Goal: Check status: Check status

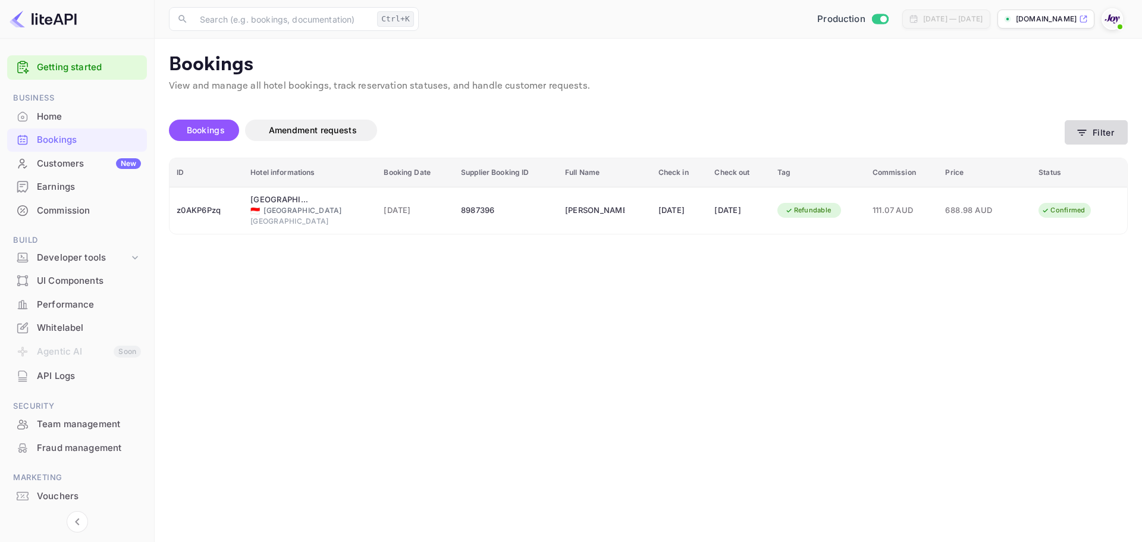
click at [1105, 142] on button "Filter" at bounding box center [1096, 132] width 63 height 24
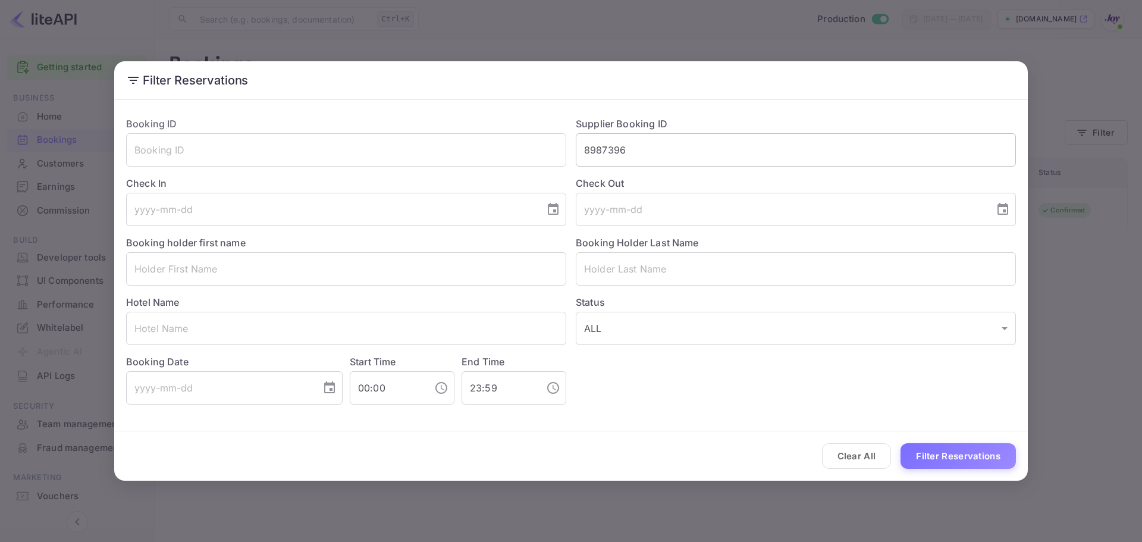
click at [598, 150] on input "8987396" at bounding box center [796, 149] width 440 height 33
type input "8912604"
click at [962, 450] on button "Filter Reservations" at bounding box center [958, 456] width 115 height 26
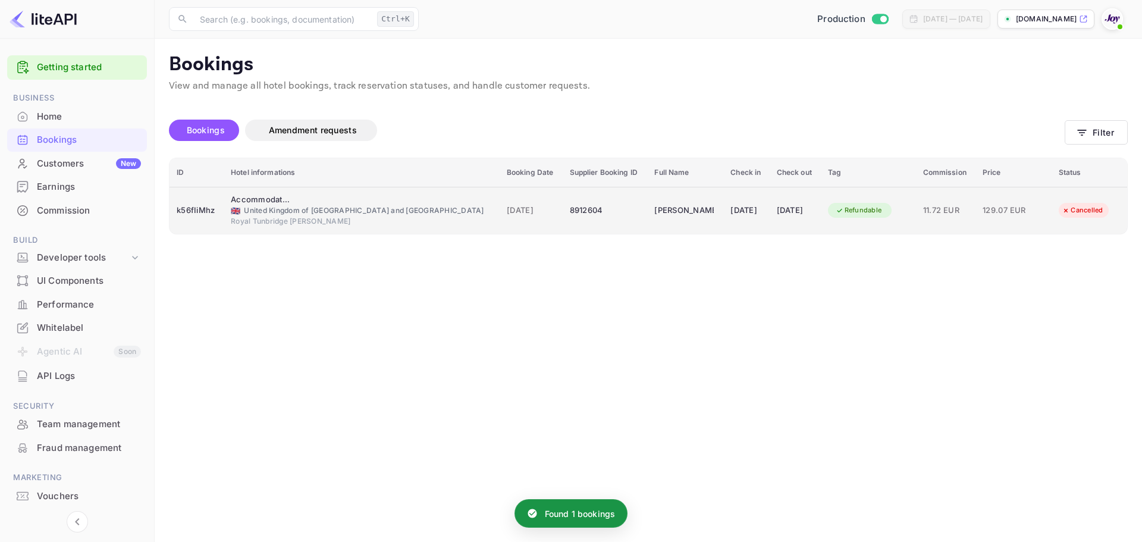
click at [335, 212] on div "🇬🇧 [GEOGRAPHIC_DATA] and [GEOGRAPHIC_DATA]" at bounding box center [362, 210] width 262 height 11
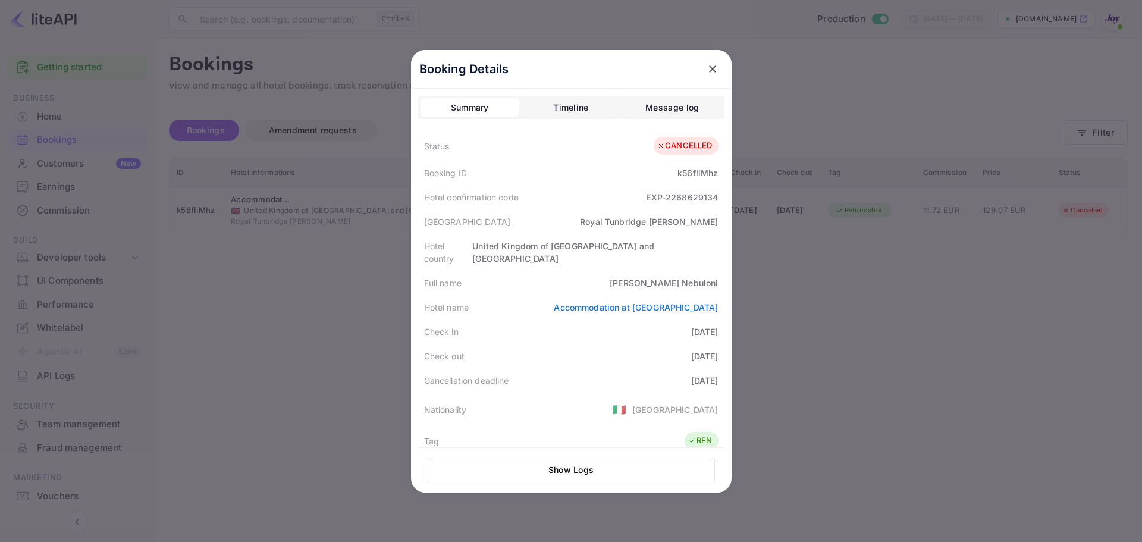
click at [698, 277] on div "[PERSON_NAME]" at bounding box center [664, 283] width 108 height 12
copy div "Nebuloni"
click at [707, 65] on icon "close" at bounding box center [713, 69] width 12 height 12
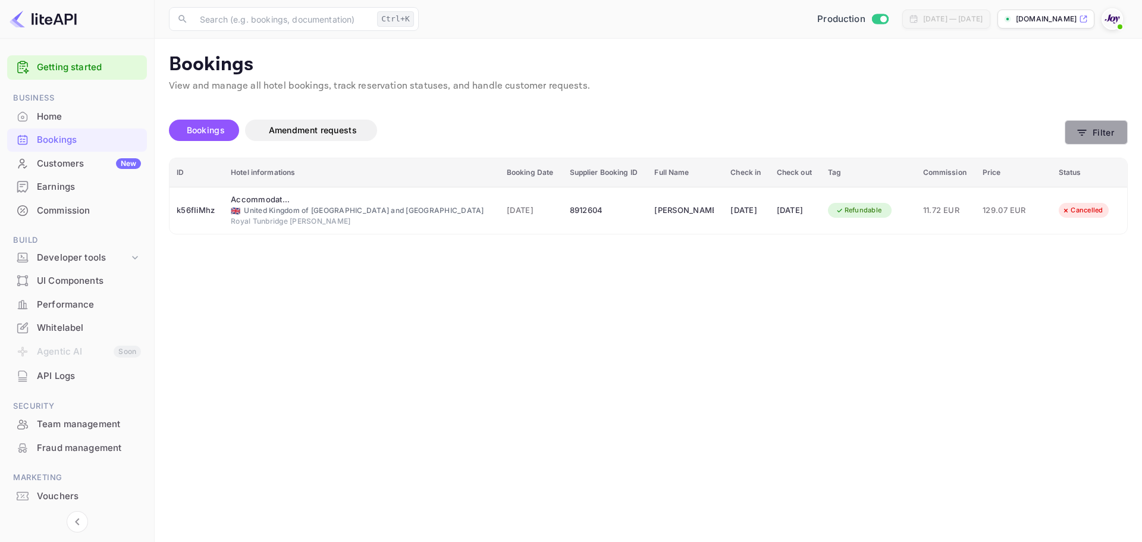
click at [1081, 132] on icon "button" at bounding box center [1082, 133] width 9 height 6
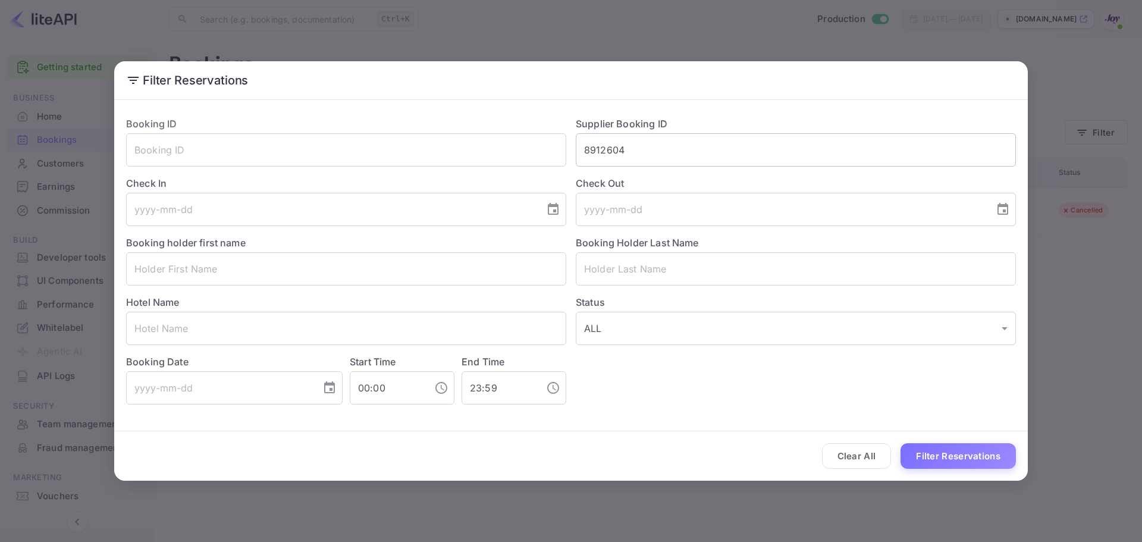
click at [619, 149] on input "8912604" at bounding box center [796, 149] width 440 height 33
paste input "832300"
type input "8832300"
click at [956, 458] on button "Filter Reservations" at bounding box center [958, 456] width 115 height 26
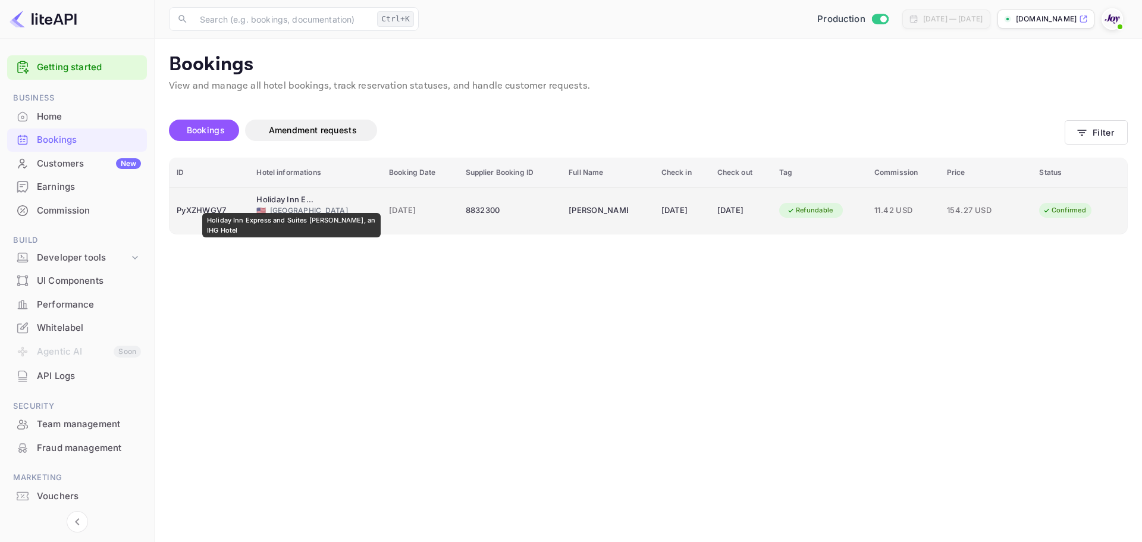
click at [291, 205] on div "Holiday Inn Express and Suites [PERSON_NAME], an IHG Hotel" at bounding box center [285, 200] width 59 height 12
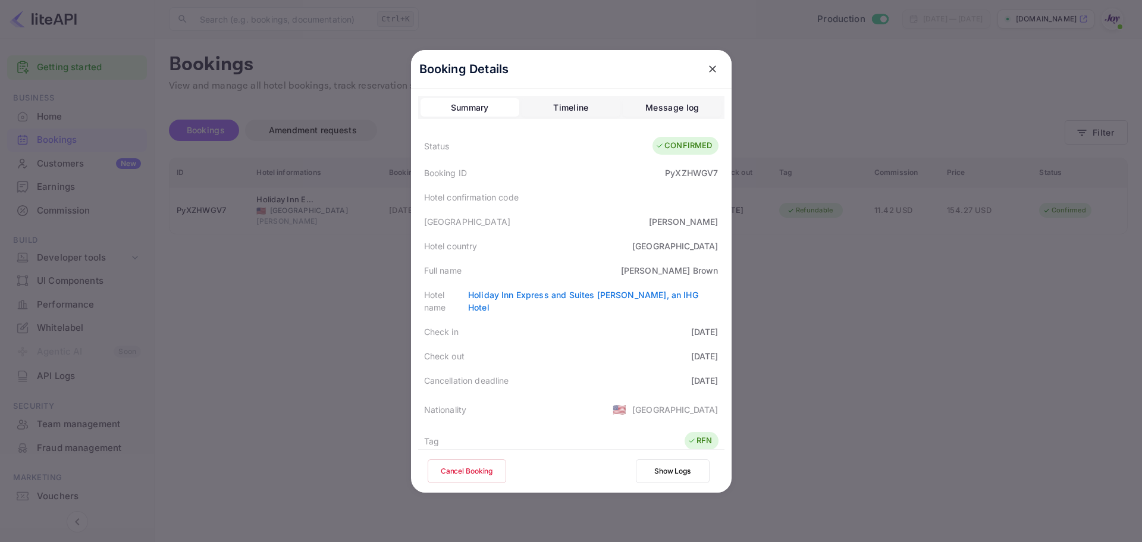
click at [675, 176] on div "PyXZHWGV7" at bounding box center [691, 173] width 53 height 12
copy div "PyXZHWGV7"
click at [697, 266] on div "[PERSON_NAME]" at bounding box center [670, 270] width 98 height 12
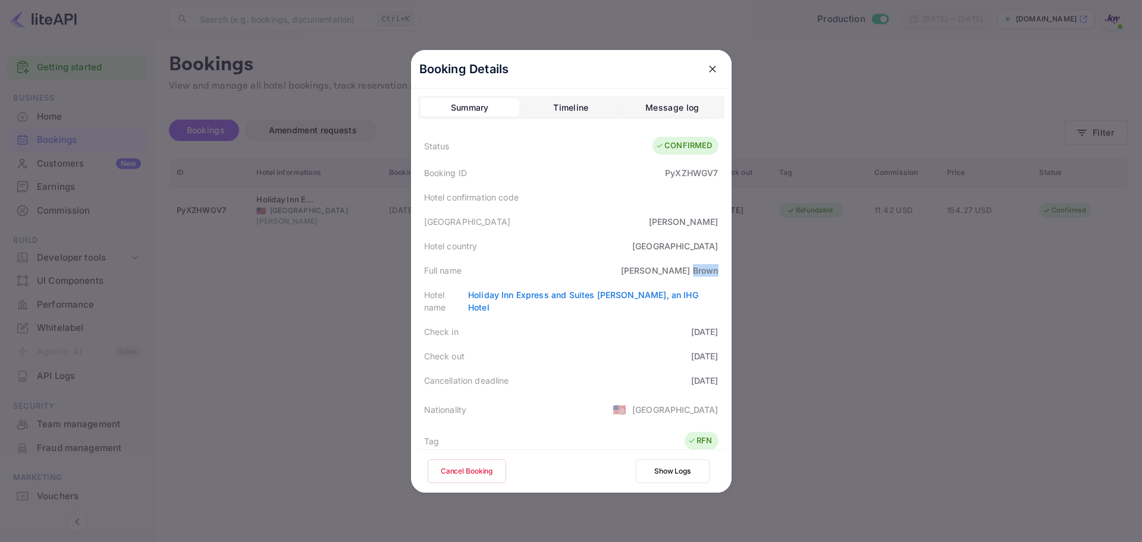
copy div "Brown"
click at [692, 167] on div "PyXZHWGV7" at bounding box center [691, 173] width 53 height 12
click at [691, 173] on div "PyXZHWGV7" at bounding box center [691, 173] width 53 height 12
copy div "PyXZHWGV7"
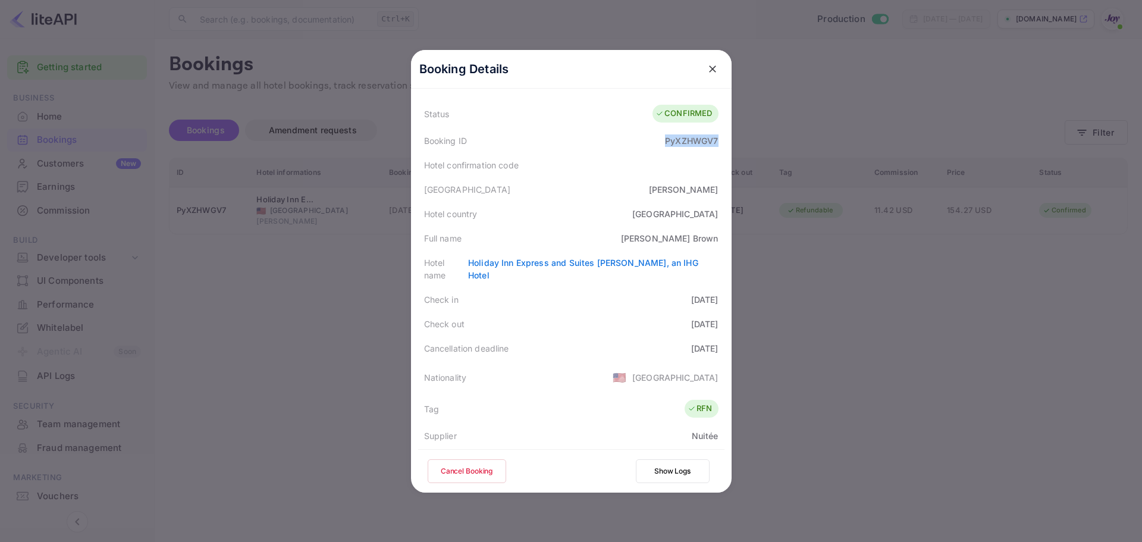
scroll to position [59, 0]
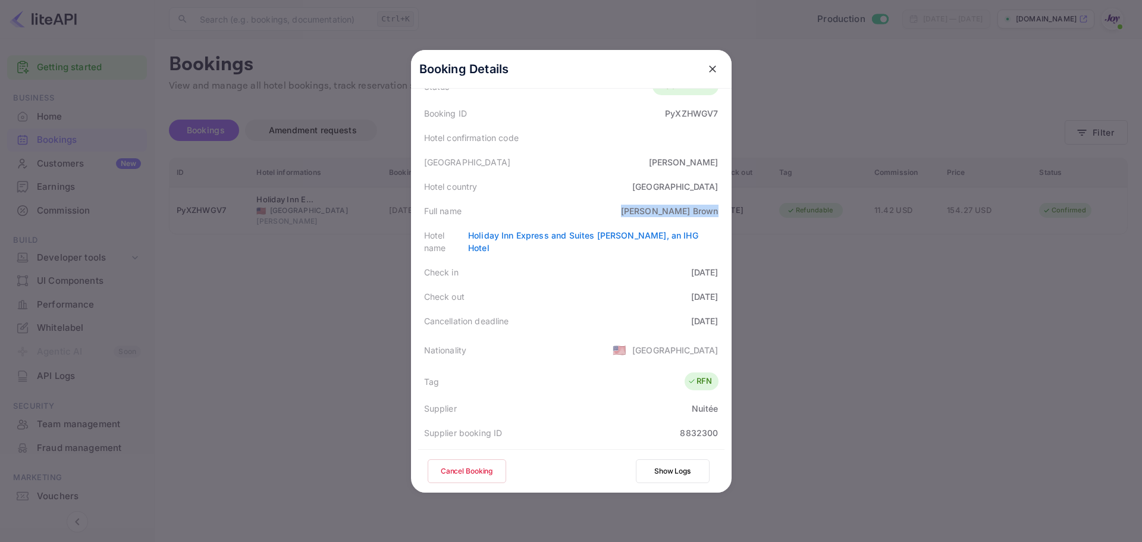
drag, startPoint x: 672, startPoint y: 207, endPoint x: 714, endPoint y: 211, distance: 42.4
click at [714, 211] on div "Full name [PERSON_NAME]" at bounding box center [571, 211] width 306 height 24
copy div "[PERSON_NAME]"
click at [288, 272] on div at bounding box center [571, 271] width 1142 height 542
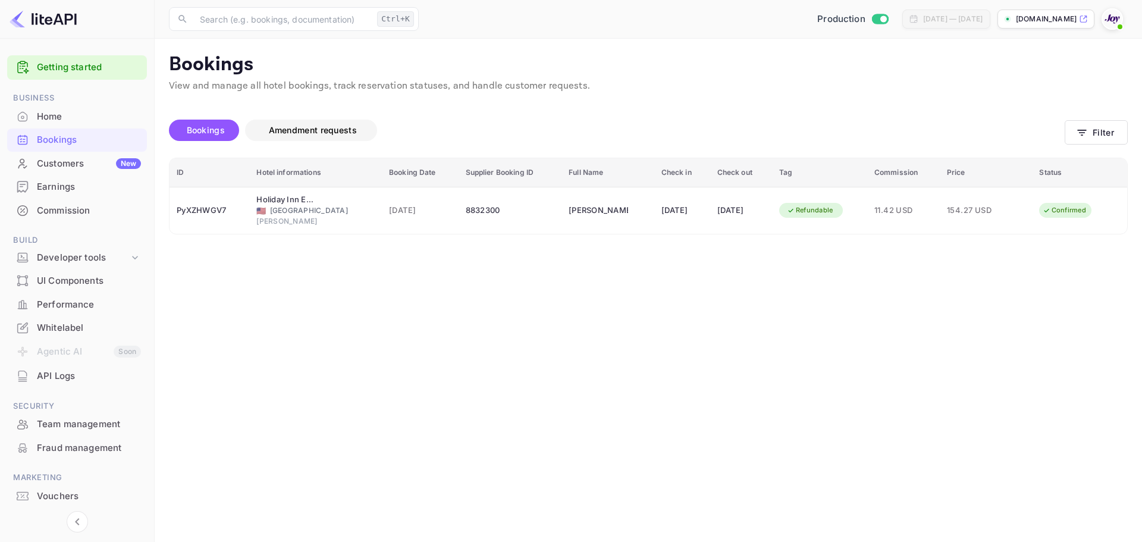
click at [311, 130] on span "Amendment requests" at bounding box center [313, 130] width 88 height 10
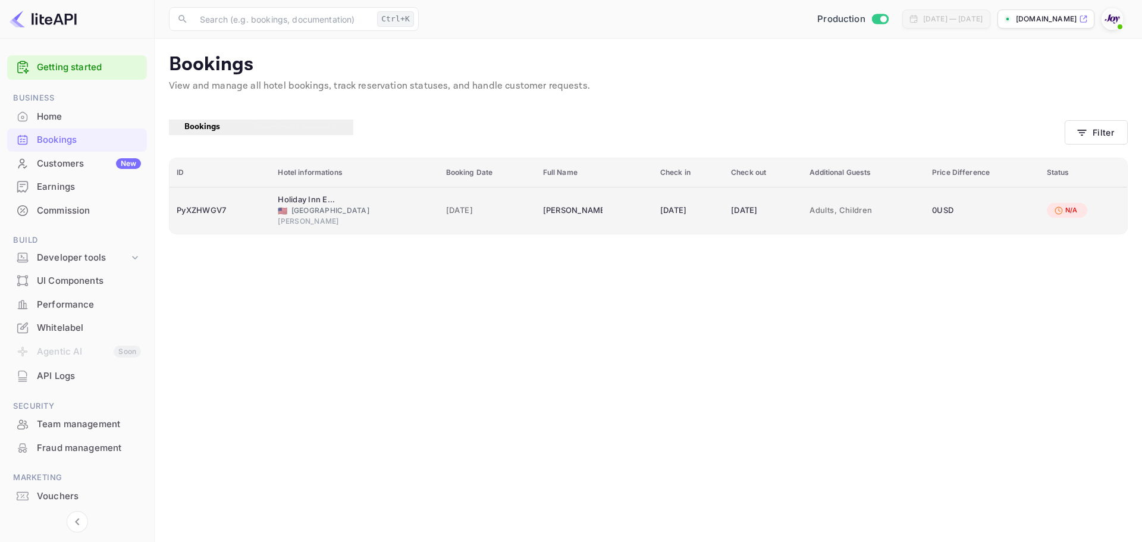
click at [303, 210] on div "🇺🇸 [GEOGRAPHIC_DATA]" at bounding box center [354, 210] width 153 height 11
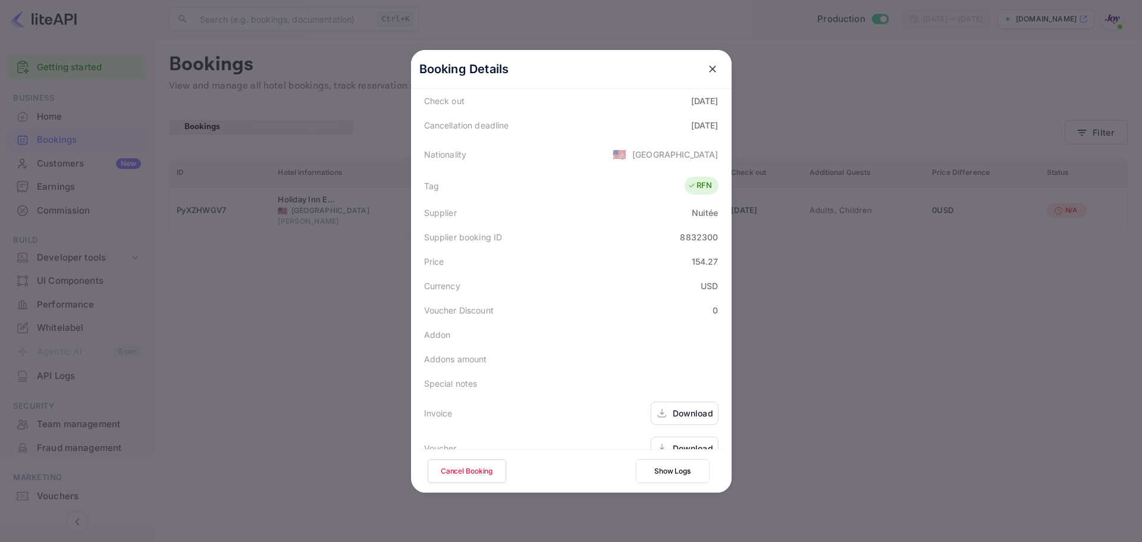
scroll to position [264, 0]
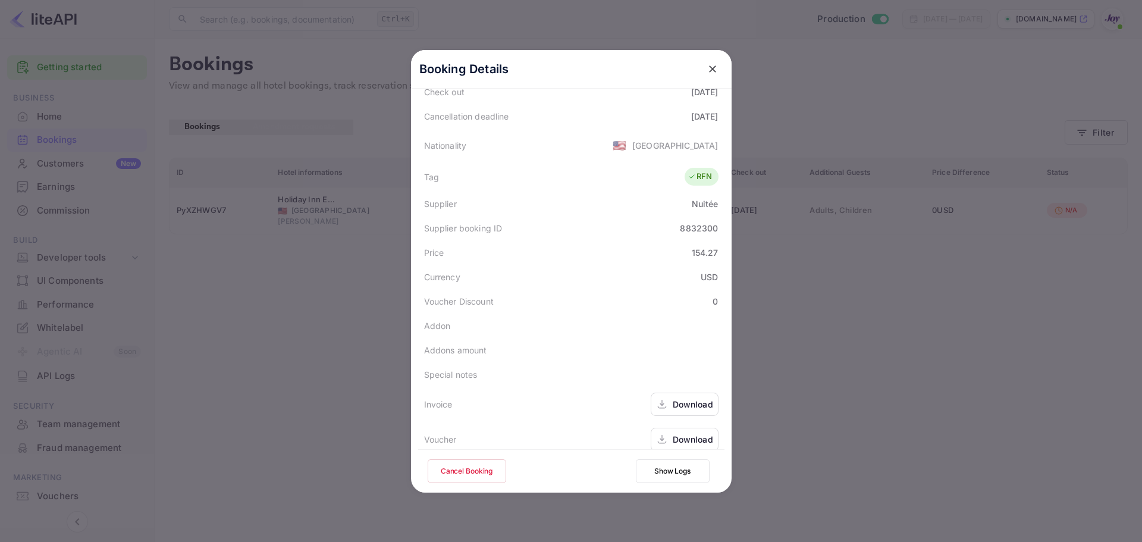
click at [694, 398] on div "Download" at bounding box center [693, 404] width 40 height 12
click at [678, 433] on div "Download" at bounding box center [693, 439] width 40 height 12
click at [314, 291] on div at bounding box center [571, 271] width 1142 height 542
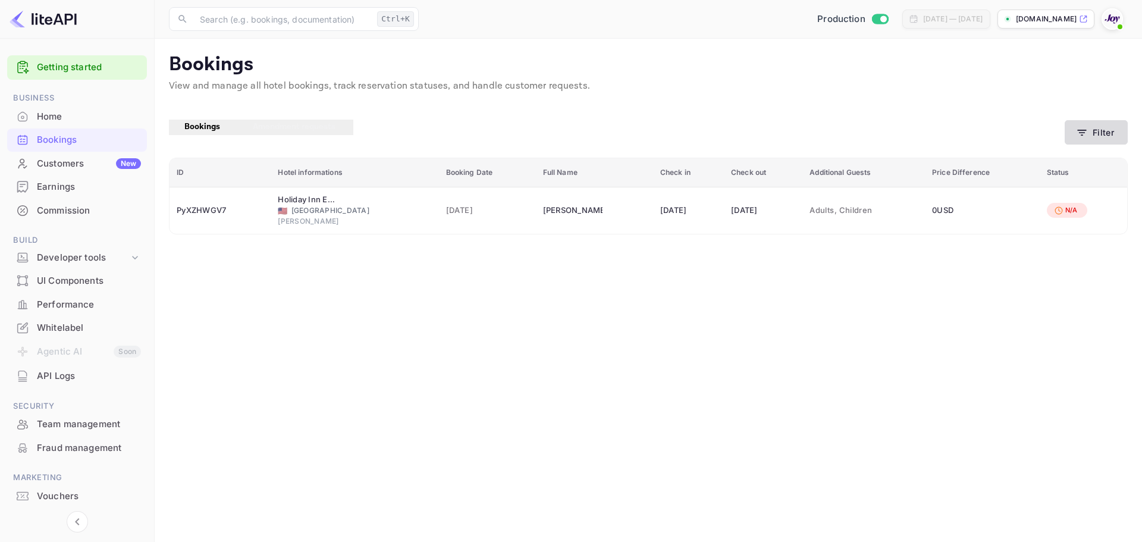
click at [1092, 132] on button "Filter" at bounding box center [1096, 132] width 63 height 24
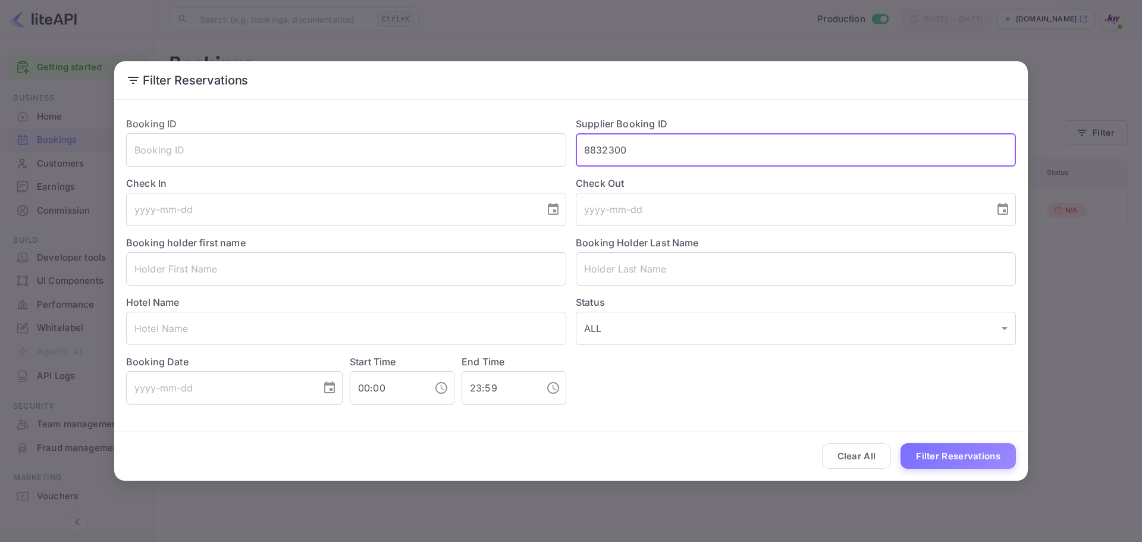
click at [624, 153] on input "8832300" at bounding box center [796, 149] width 440 height 33
paste input "697574"
type input "6975740"
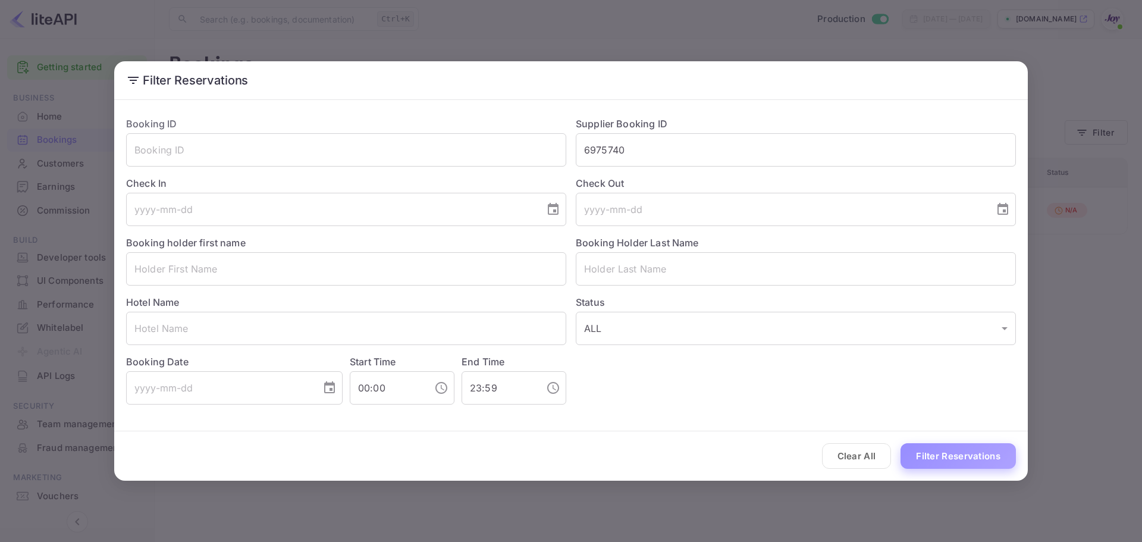
click at [961, 460] on button "Filter Reservations" at bounding box center [958, 456] width 115 height 26
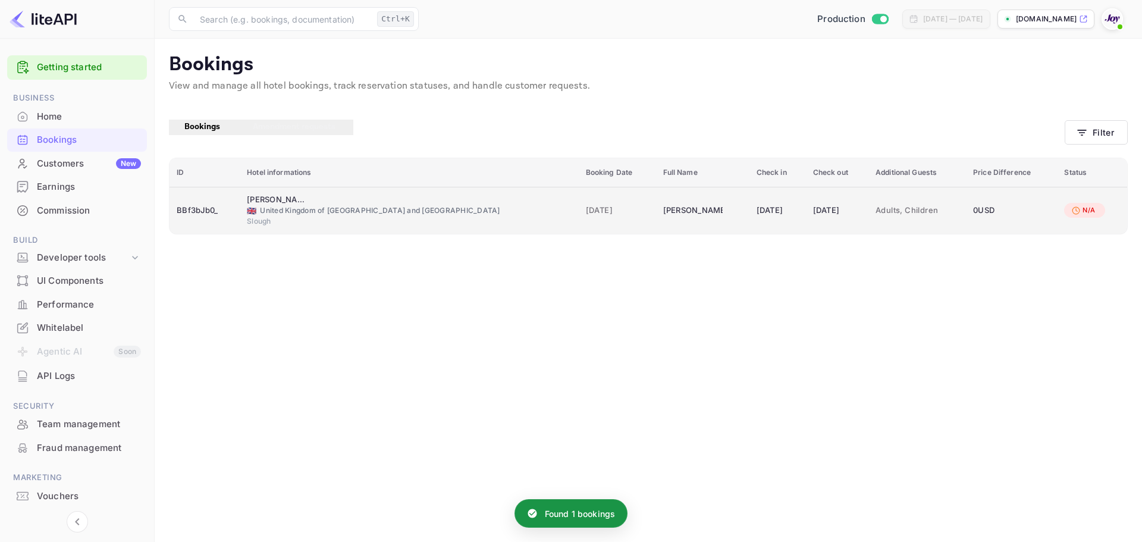
click at [329, 209] on div "🇬🇧 [GEOGRAPHIC_DATA] and [GEOGRAPHIC_DATA]" at bounding box center [409, 210] width 324 height 11
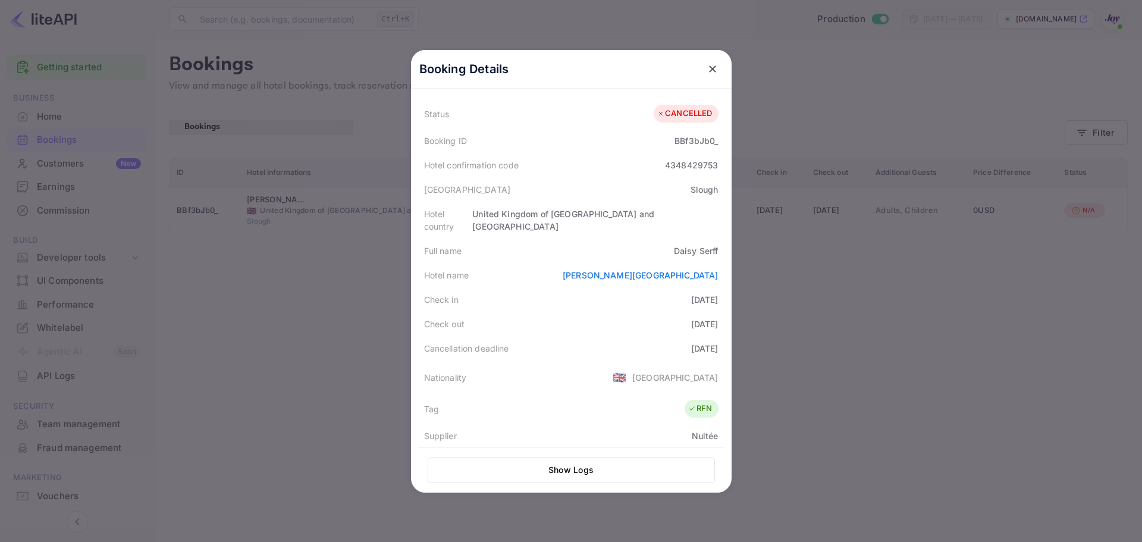
scroll to position [59, 0]
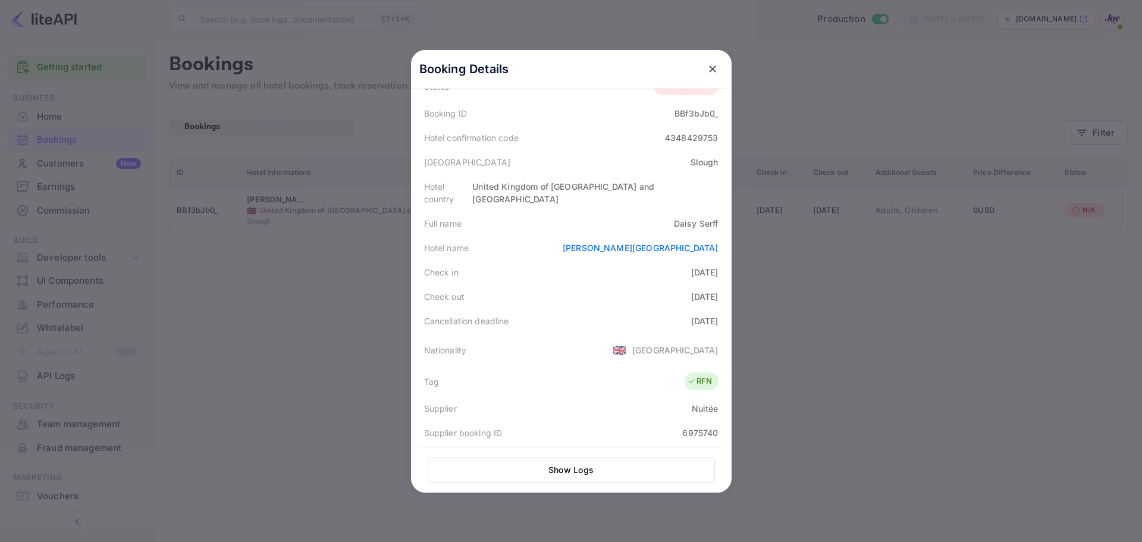
click at [707, 71] on icon "close" at bounding box center [713, 69] width 12 height 12
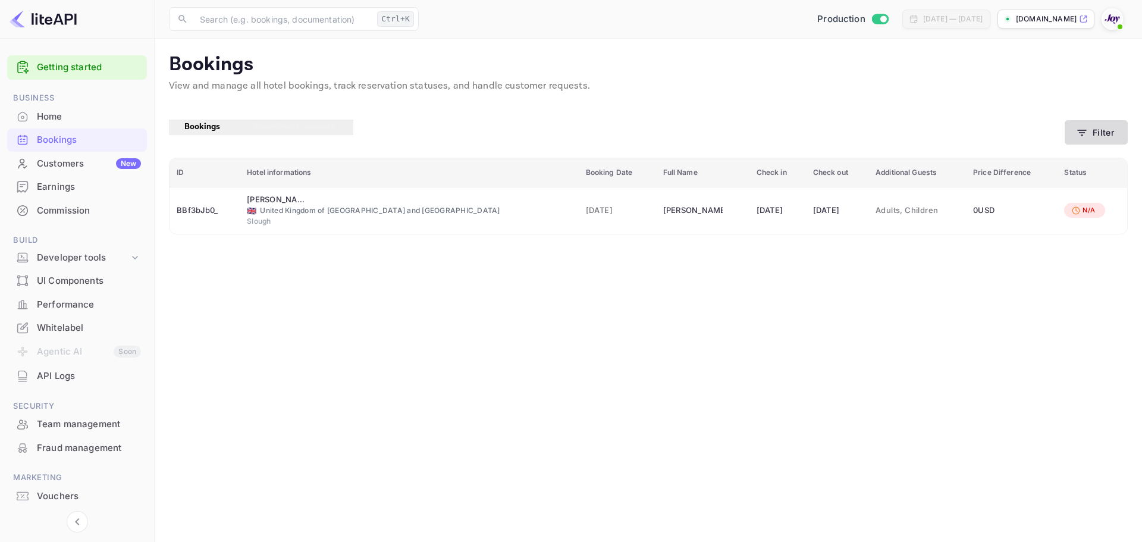
click at [1103, 124] on button "Filter" at bounding box center [1096, 132] width 63 height 24
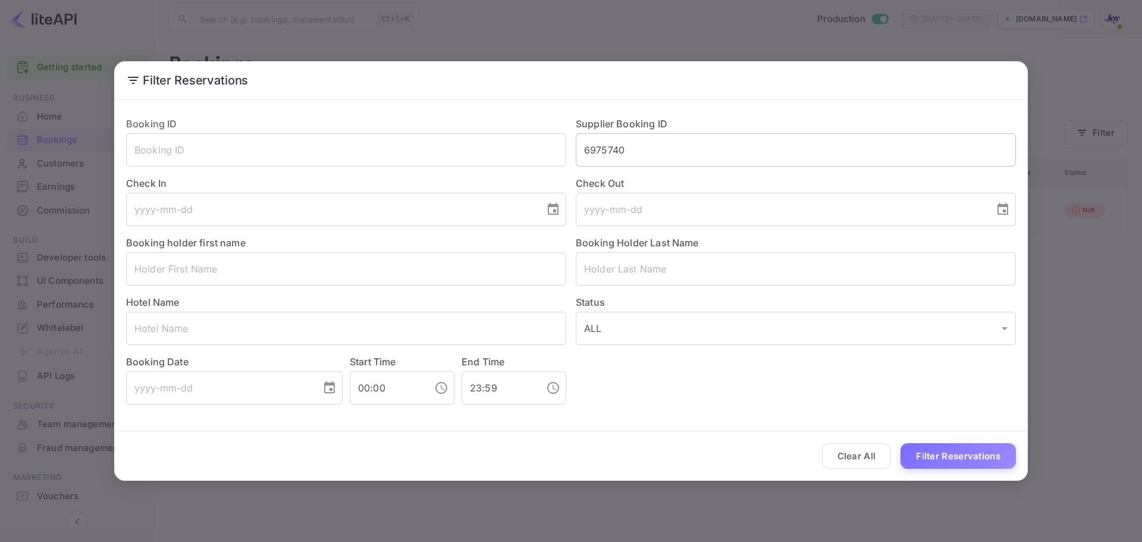
click at [608, 153] on input "6975740" at bounding box center [796, 149] width 440 height 33
paste input "7939b14274"
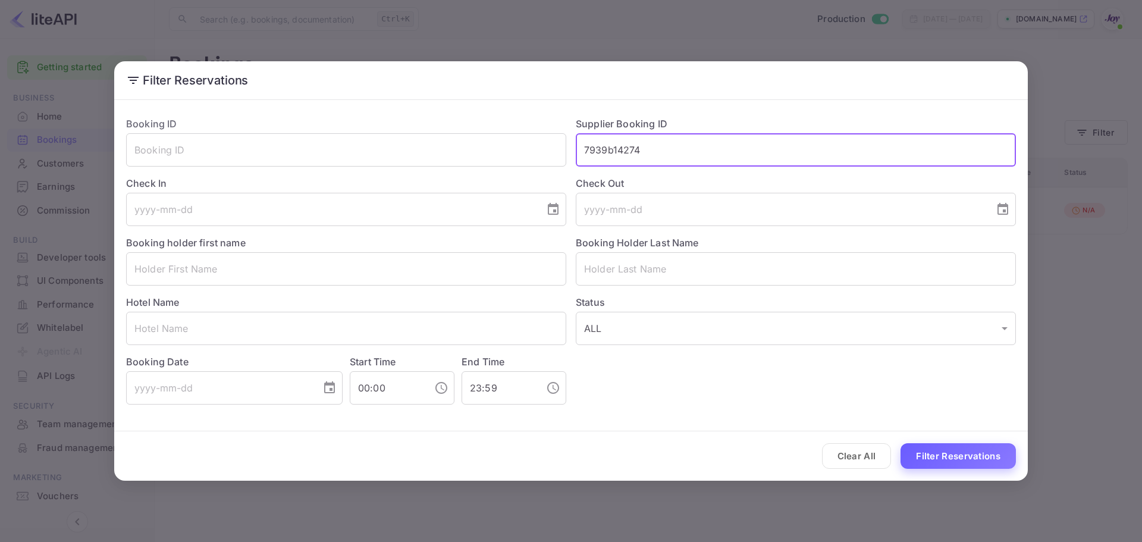
type input "7939b14274"
click at [987, 459] on button "Filter Reservations" at bounding box center [958, 456] width 115 height 26
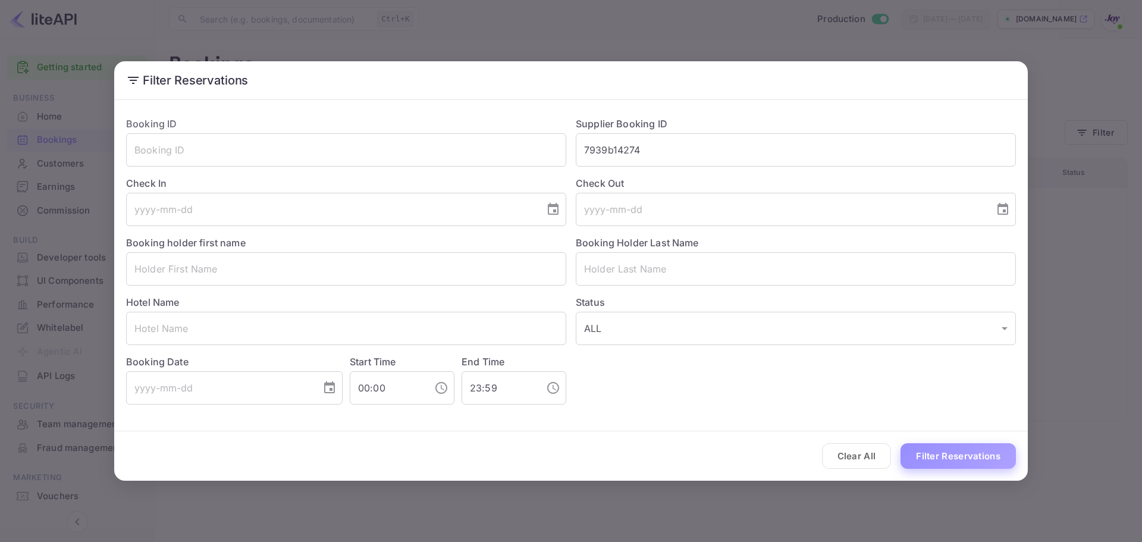
click at [975, 466] on button "Filter Reservations" at bounding box center [958, 456] width 115 height 26
